Goal: Task Accomplishment & Management: Manage account settings

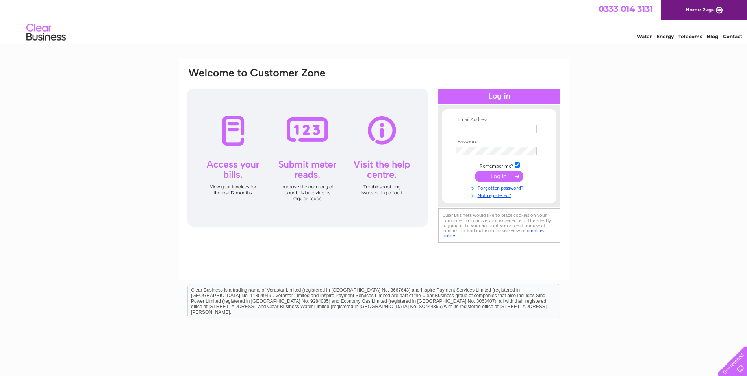
type input "[EMAIL_ADDRESS][DOMAIN_NAME]"
click at [244, 148] on div at bounding box center [307, 158] width 241 height 138
click at [501, 174] on input "submit" at bounding box center [499, 175] width 48 height 11
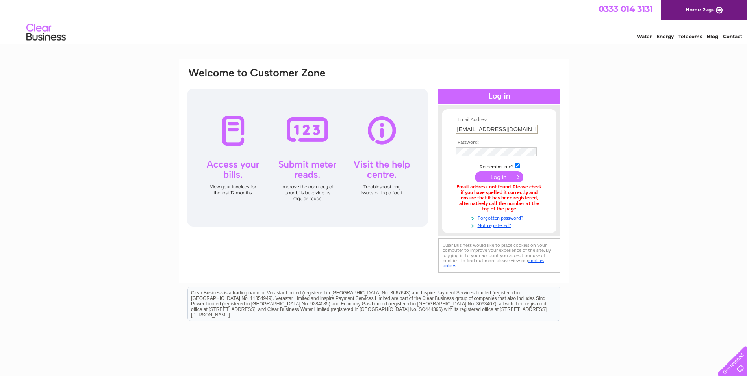
drag, startPoint x: 532, startPoint y: 127, endPoint x: 503, endPoint y: 130, distance: 29.3
click at [503, 130] on input "[EMAIL_ADDRESS][DOMAIN_NAME]" at bounding box center [496, 128] width 82 height 9
click at [626, 194] on div "Email Address: Angie08gagie@Outlook.com Password: Forgotten password?" at bounding box center [373, 237] width 747 height 357
click at [500, 174] on input "submit" at bounding box center [499, 175] width 48 height 11
drag, startPoint x: 533, startPoint y: 128, endPoint x: 457, endPoint y: 128, distance: 76.0
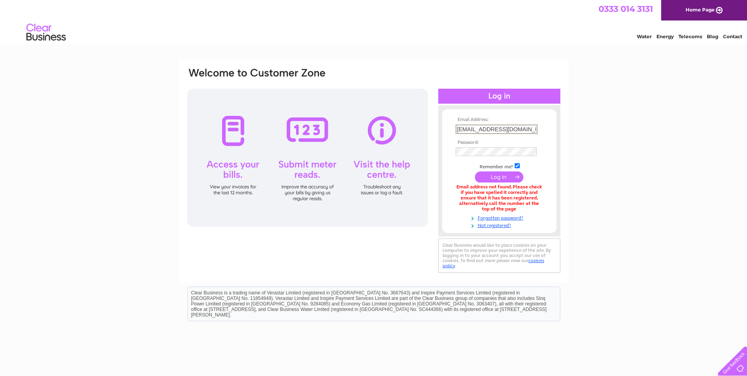
click at [457, 128] on input "[EMAIL_ADDRESS][DOMAIN_NAME]" at bounding box center [496, 128] width 82 height 9
click at [456, 95] on div "Email Address: Lindsey_fraser@hotmail Password:" at bounding box center [499, 182] width 122 height 186
click at [518, 129] on input "Lindsey_fraser@hotmail" at bounding box center [496, 128] width 82 height 9
type input "Lindsey_fraser@hotmail.co.uk"
click at [490, 175] on input "submit" at bounding box center [499, 176] width 48 height 11
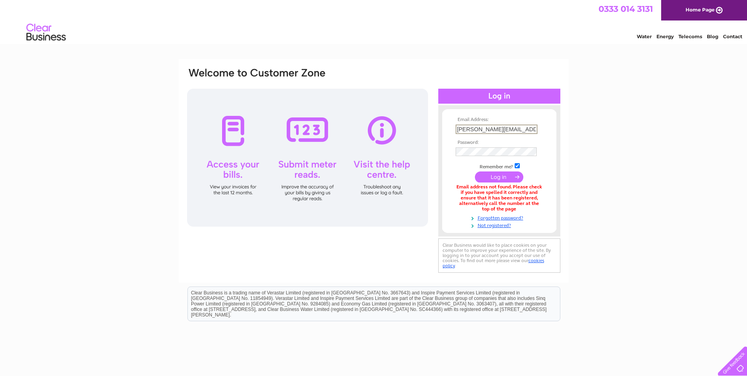
drag, startPoint x: 534, startPoint y: 127, endPoint x: 455, endPoint y: 129, distance: 79.1
click at [455, 129] on td "Lindsey_fraser@hotmail.co.uk" at bounding box center [498, 128] width 91 height 13
drag, startPoint x: 631, startPoint y: 110, endPoint x: 616, endPoint y: 110, distance: 14.2
click at [627, 111] on div "Email Address: Password:" at bounding box center [373, 237] width 747 height 357
click at [463, 128] on input "text" at bounding box center [496, 128] width 82 height 9
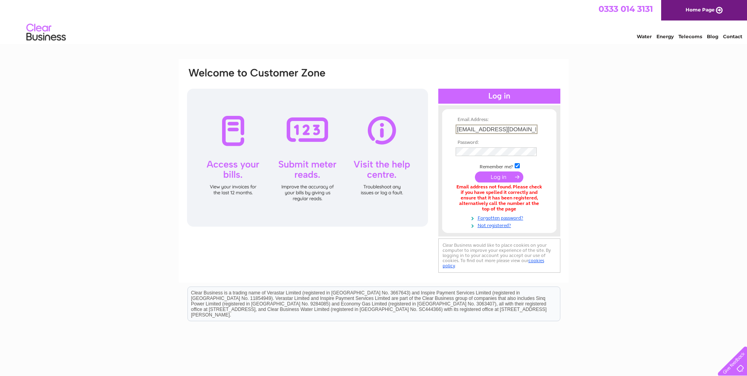
type input "angie08gagie@outlook.com"
click at [610, 174] on div "Email Address: angie08gagie@outlook.com Password: Forgotten password?" at bounding box center [373, 238] width 747 height 358
click at [499, 175] on input "submit" at bounding box center [499, 175] width 48 height 11
drag, startPoint x: 715, startPoint y: 152, endPoint x: 710, endPoint y: 153, distance: 5.2
click at [710, 153] on div "Email Address: [EMAIL_ADDRESS][DOMAIN_NAME] Password: Forgotten password?" at bounding box center [373, 237] width 747 height 357
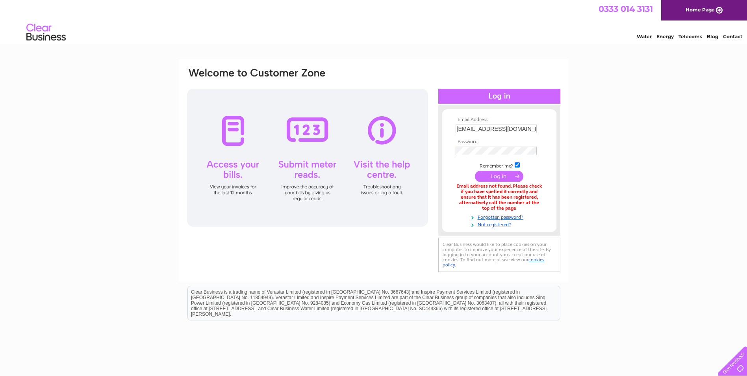
click at [647, 37] on link "Water" at bounding box center [643, 36] width 15 height 6
